Goal: Information Seeking & Learning: Learn about a topic

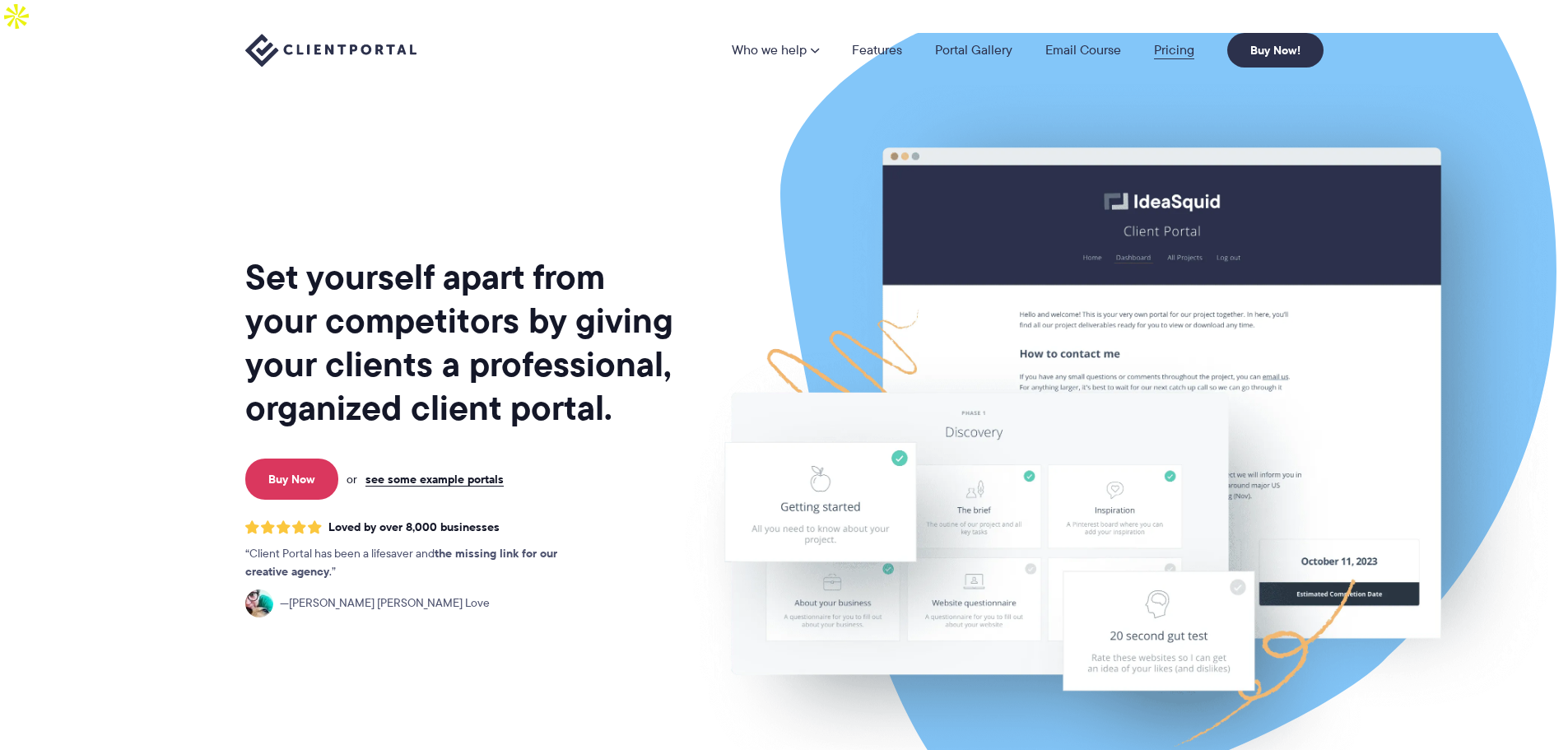
click at [1162, 48] on link "Pricing" at bounding box center [1174, 50] width 40 height 13
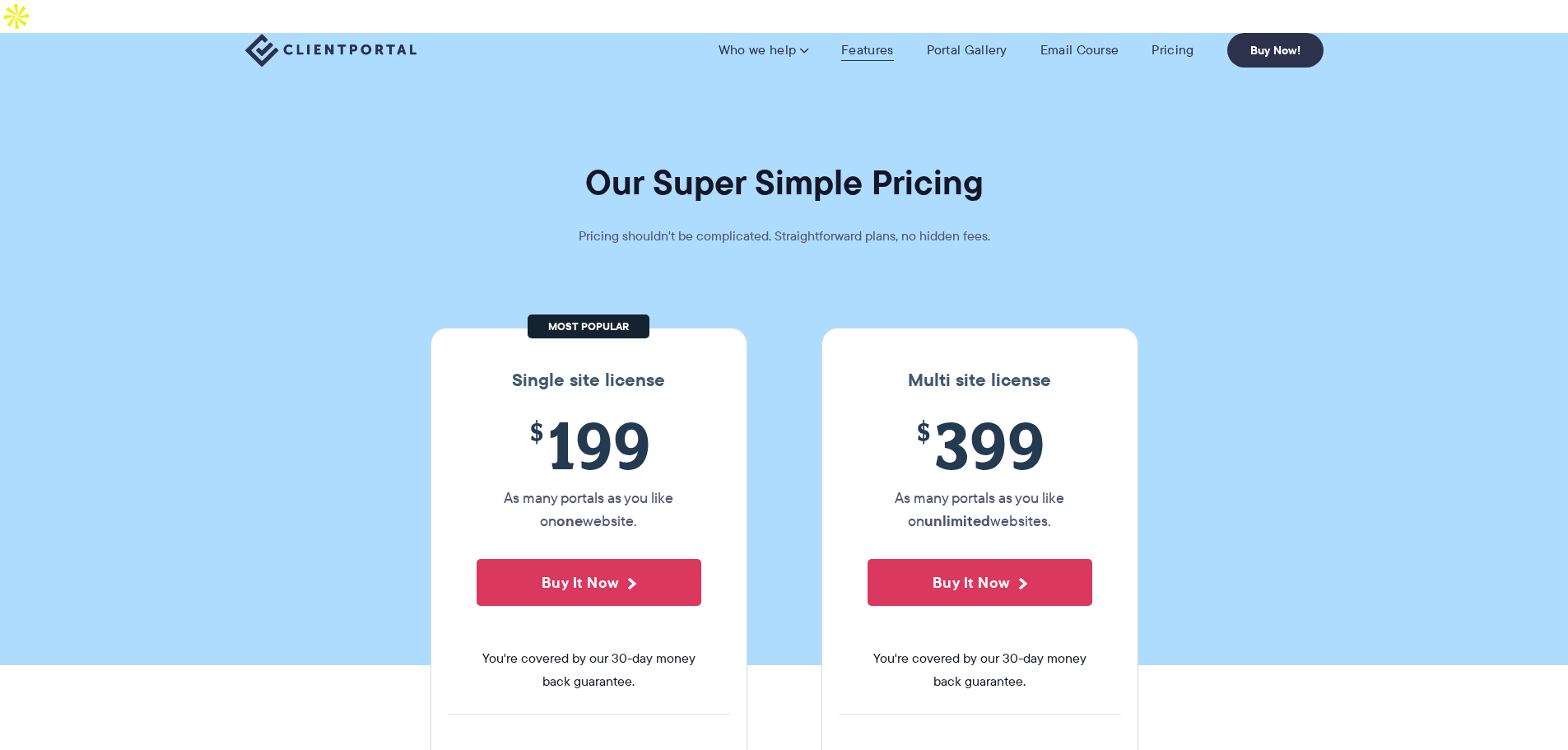
click at [870, 53] on link "Features" at bounding box center [867, 50] width 52 height 17
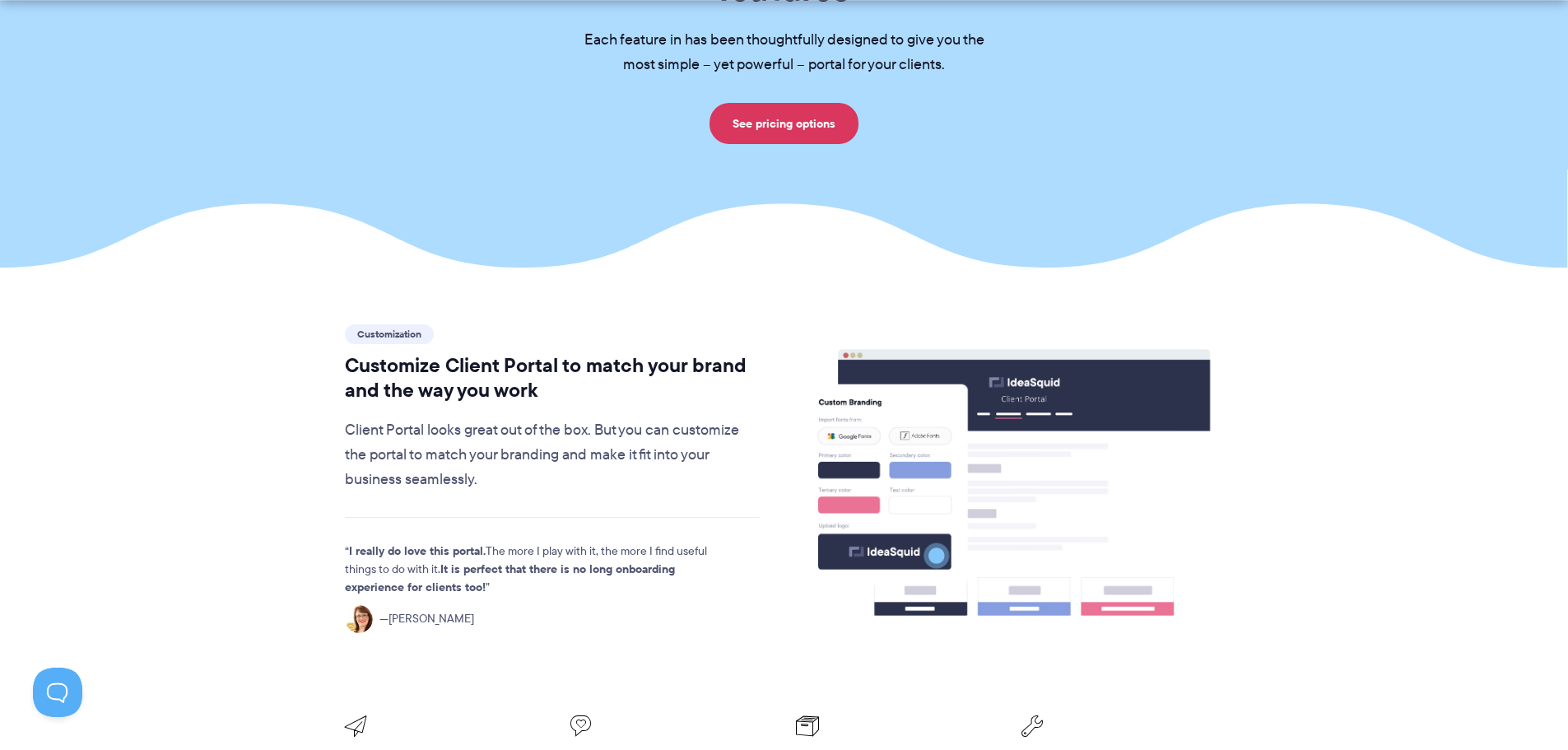
scroll to position [329, 0]
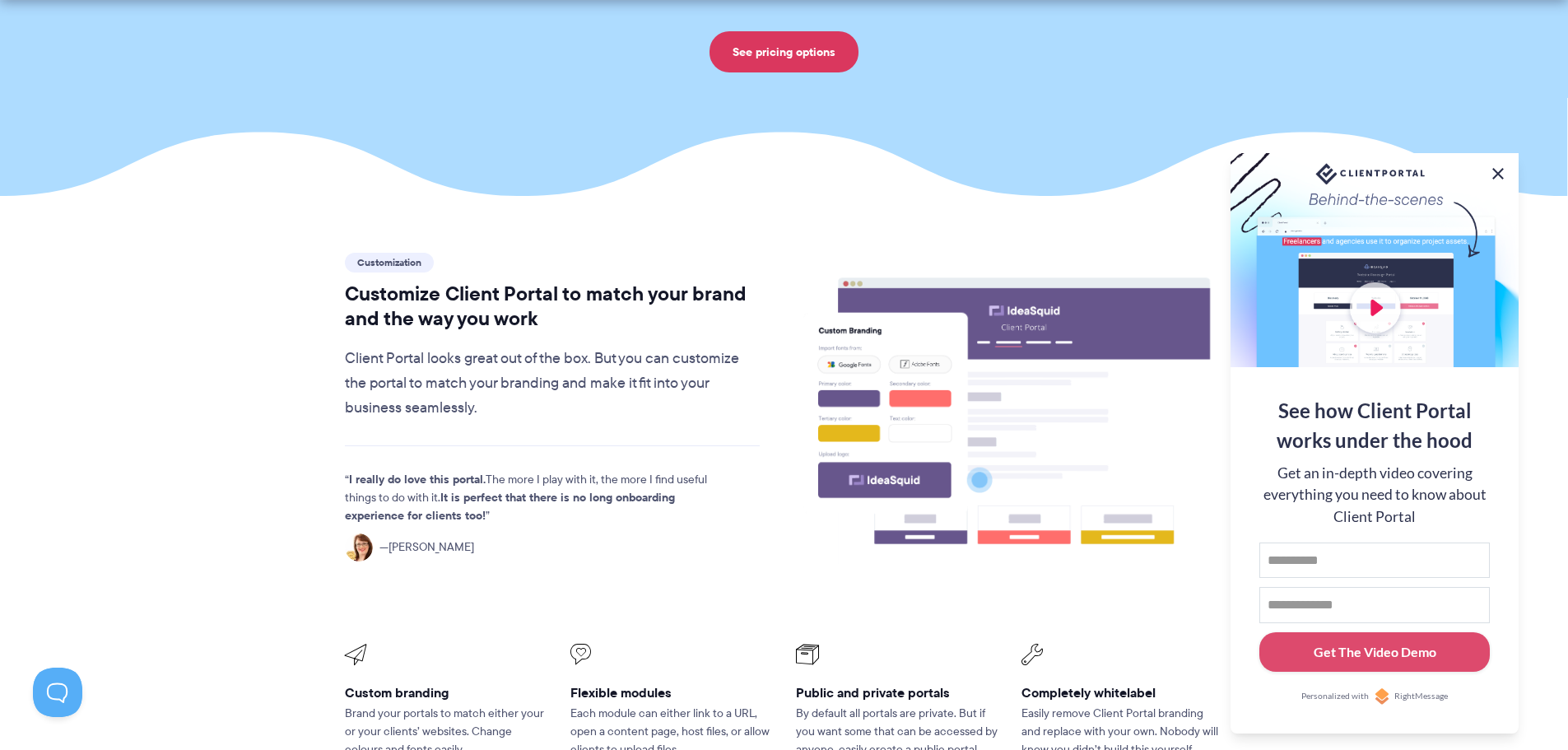
click at [1499, 173] on button at bounding box center [1498, 174] width 20 height 20
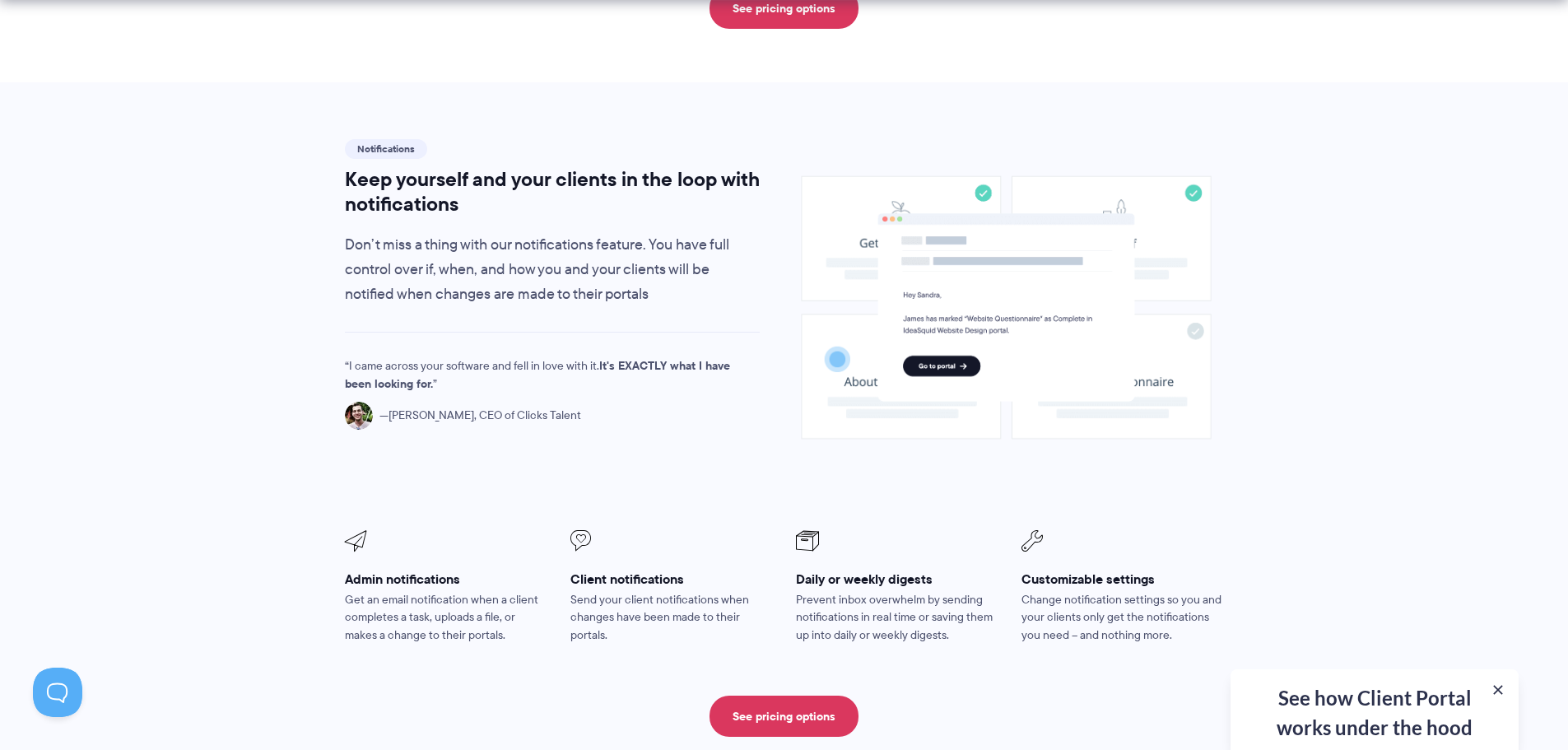
scroll to position [1153, 0]
